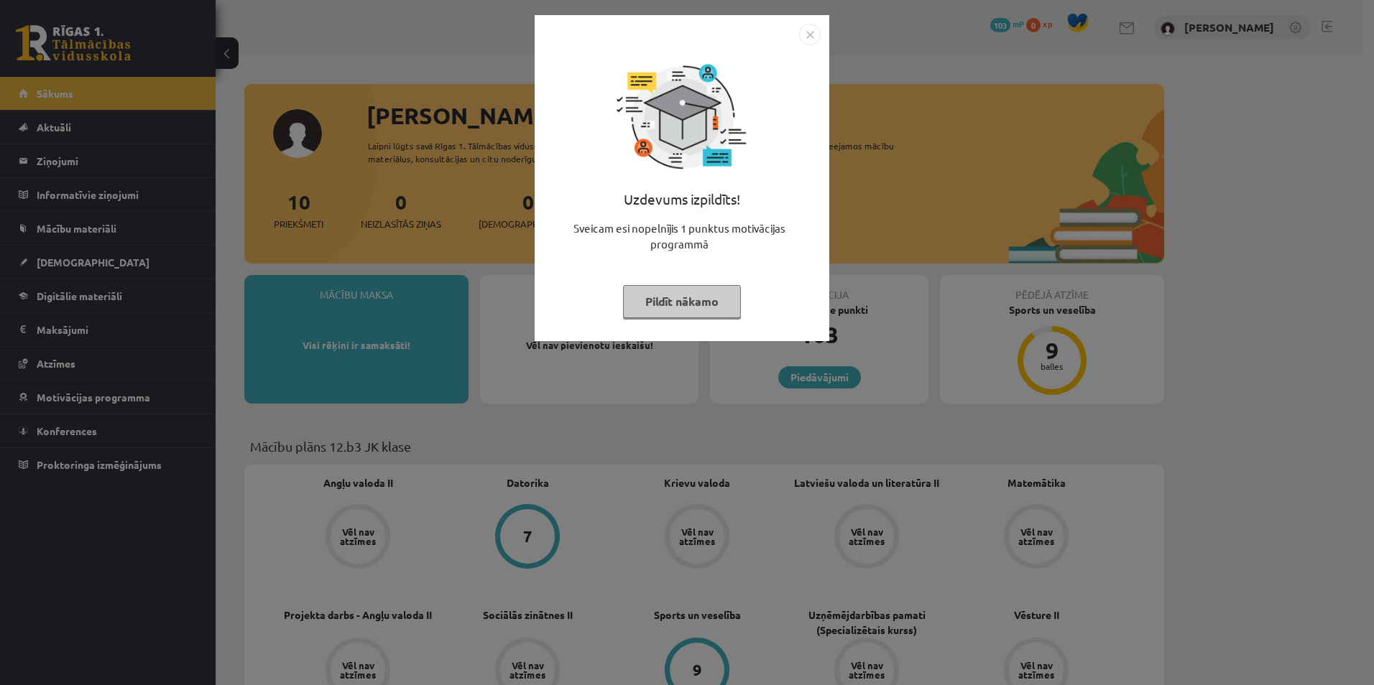
click at [663, 291] on button "Pildīt nākamo" at bounding box center [682, 301] width 118 height 33
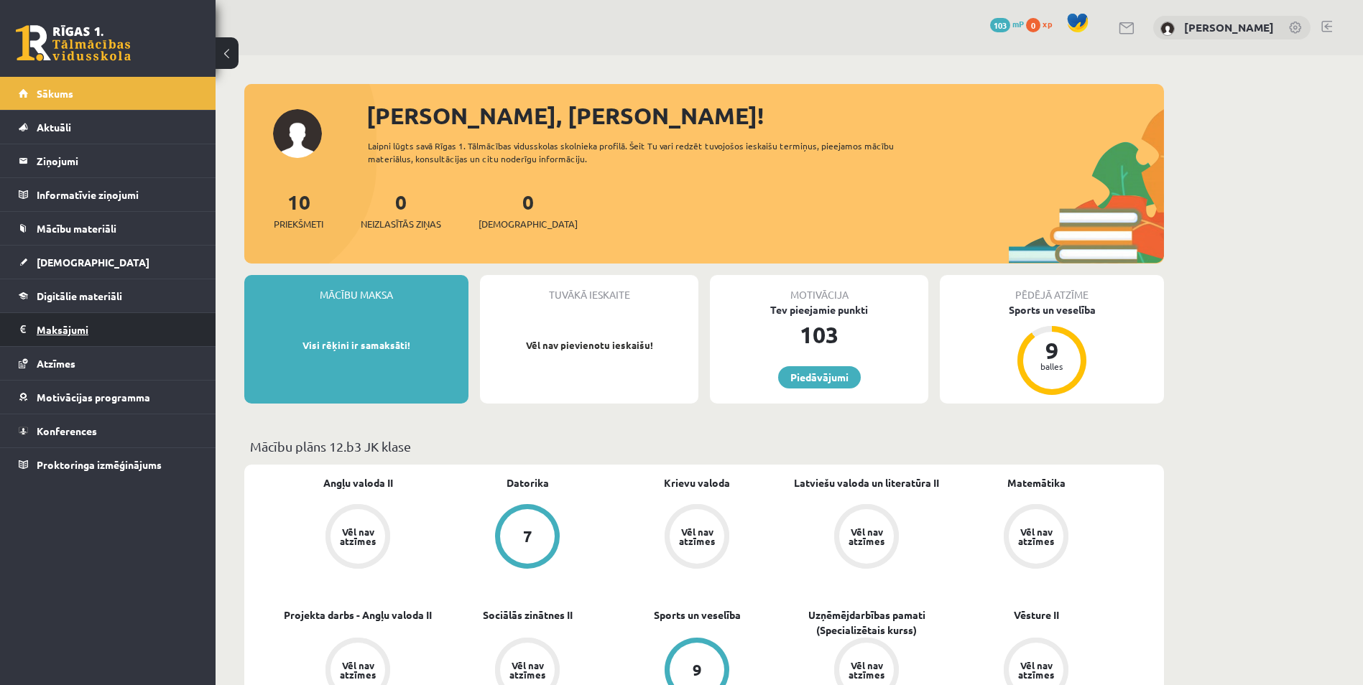
click at [78, 326] on legend "Maksājumi 0" at bounding box center [117, 329] width 161 height 33
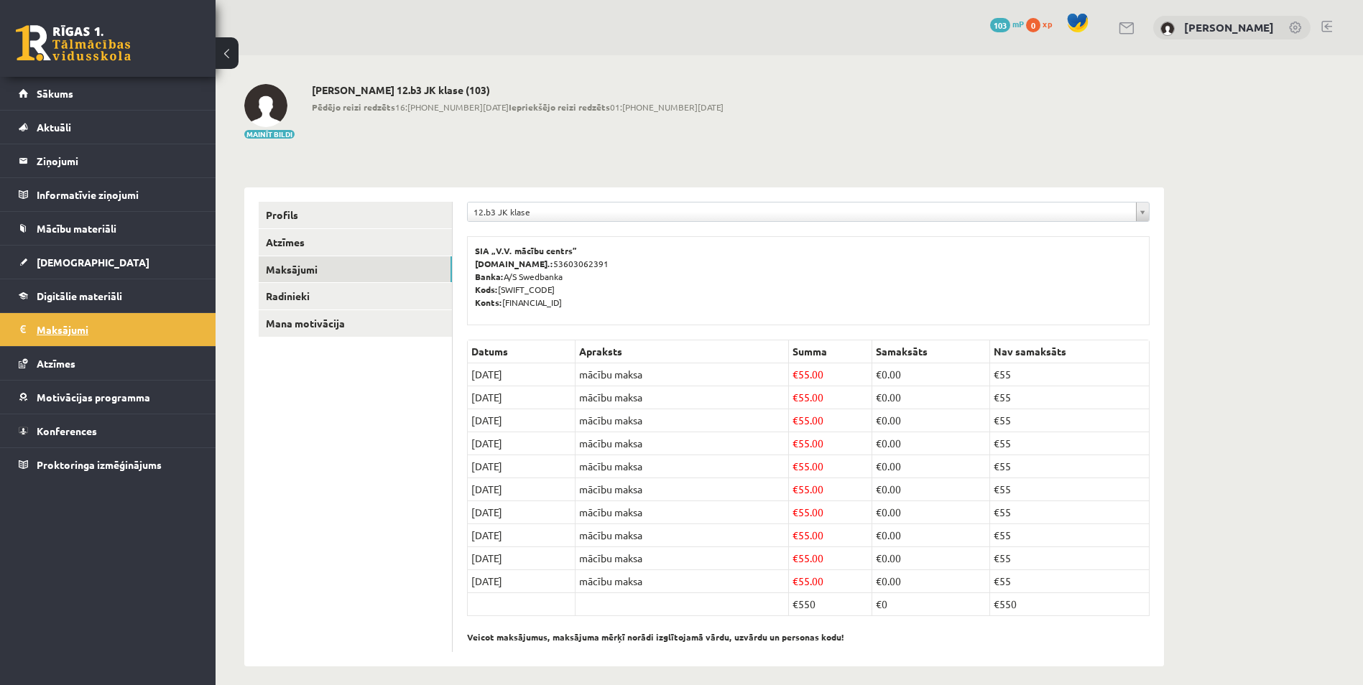
click at [135, 321] on legend "Maksājumi 0" at bounding box center [117, 329] width 161 height 33
click at [136, 321] on legend "Maksājumi 0" at bounding box center [117, 329] width 161 height 33
